Goal: Task Accomplishment & Management: Manage account settings

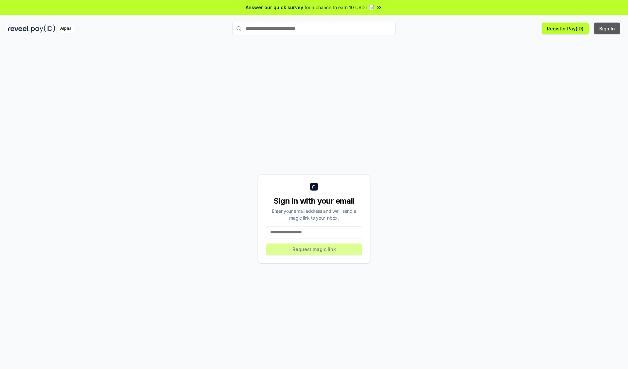
click at [608, 28] on button "Sign In" at bounding box center [607, 29] width 26 height 12
type input "**********"
click at [314, 249] on button "Request magic link" at bounding box center [314, 250] width 96 height 12
